Goal: Find contact information: Find contact information

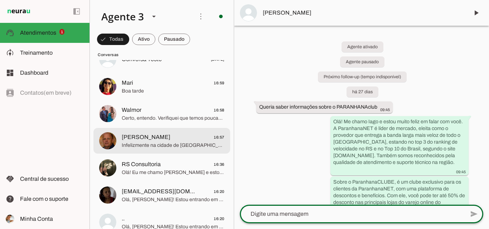
scroll to position [72, 0]
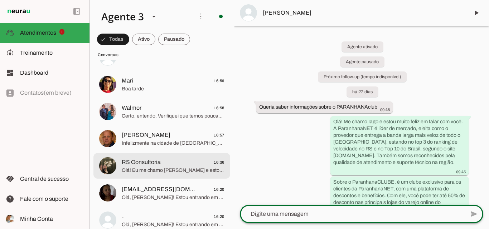
click at [159, 160] on span "RS Consultoria" at bounding box center [141, 162] width 39 height 9
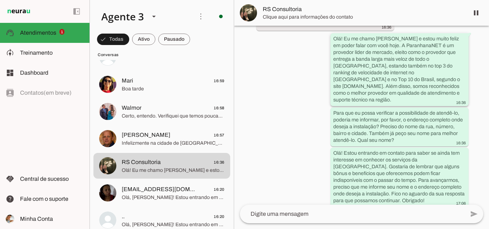
scroll to position [75, 0]
drag, startPoint x: 354, startPoint y: 10, endPoint x: 359, endPoint y: 10, distance: 5.1
click at [354, 10] on span "RS Consultoria" at bounding box center [363, 13] width 200 height 9
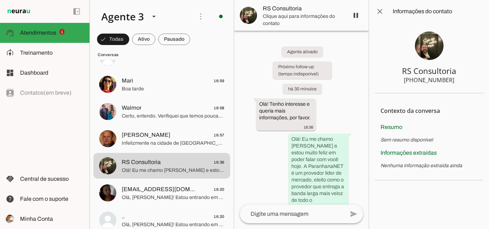
drag, startPoint x: 419, startPoint y: 81, endPoint x: 456, endPoint y: 82, distance: 37.6
click at [456, 82] on section "RS Consultoria [PHONE_NUMBER]" at bounding box center [429, 58] width 108 height 71
